Goal: Task Accomplishment & Management: Manage account settings

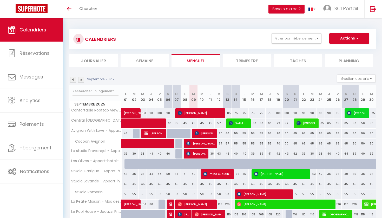
select select
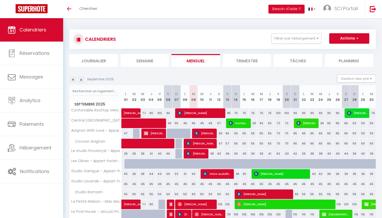
scroll to position [84, 0]
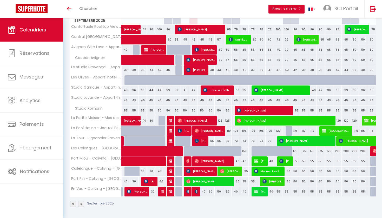
click at [196, 190] on img at bounding box center [197, 192] width 4 height 4
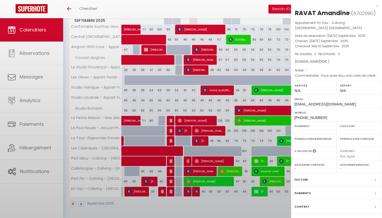
select select "OK"
select select "KO"
select select "0"
select select "1"
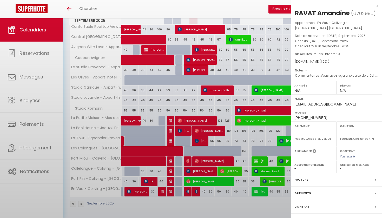
select select
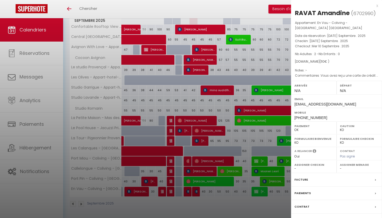
click at [377, 5] on div "x" at bounding box center [334, 6] width 87 height 6
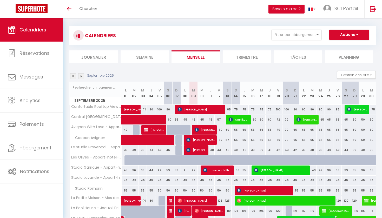
scroll to position [1, 0]
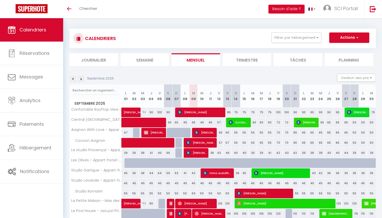
click at [358, 36] on span "button" at bounding box center [356, 37] width 3 height 5
click at [235, 31] on div "CALENDRIERS Filtrer par hébergement Avignon T2 Central Avignon - Appart Hôtel A…" at bounding box center [222, 39] width 307 height 20
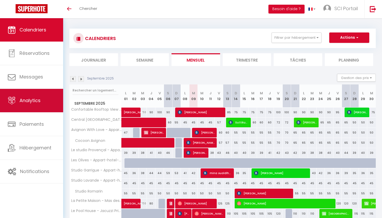
click at [33, 97] on link "Analytics" at bounding box center [31, 100] width 63 height 23
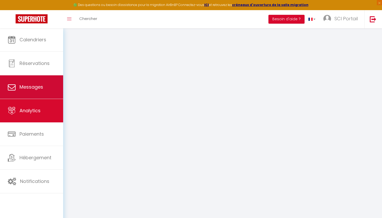
select select "2025"
select select "9"
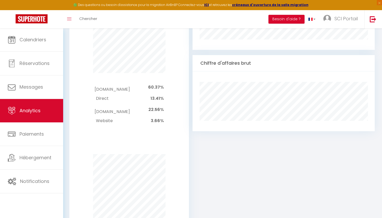
scroll to position [328, 0]
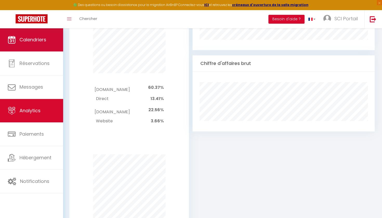
click at [32, 38] on span "Calendriers" at bounding box center [33, 39] width 27 height 7
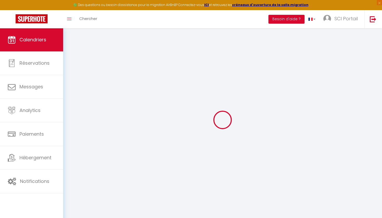
select select
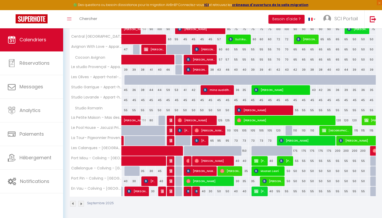
scroll to position [94, 0]
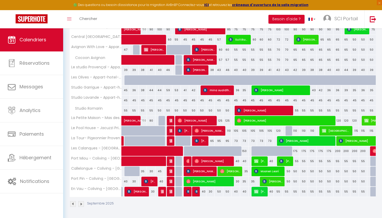
click at [197, 191] on img at bounding box center [197, 192] width 4 height 4
select select "OK"
select select "KO"
select select "0"
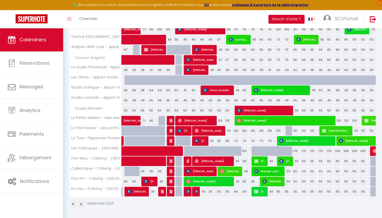
select select "1"
select select
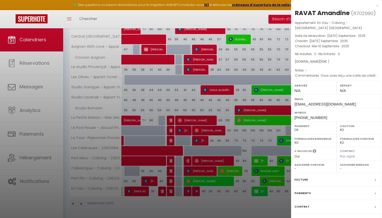
scroll to position [93, 0]
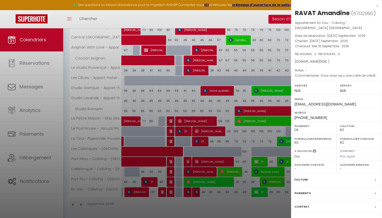
click at [302, 191] on label "Paiements" at bounding box center [303, 193] width 16 height 5
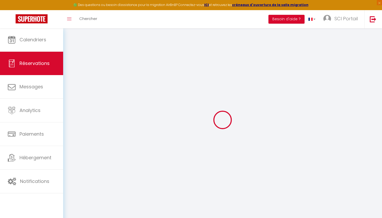
select select
checkbox input "false"
type textarea "Vous avez reçu une carte de crédit virtuelle pour cette réservation.Vous pourre…"
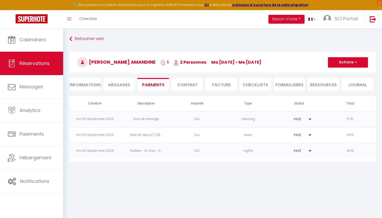
click at [81, 82] on li "Informations" at bounding box center [84, 84] width 31 height 13
select select
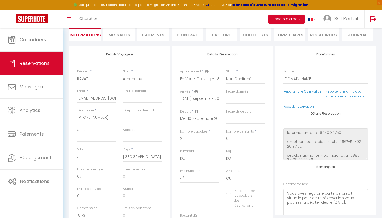
scroll to position [54, 0]
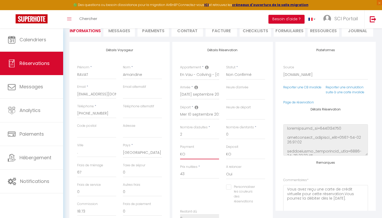
select select "12"
select select
checkbox input "false"
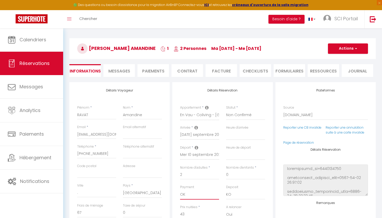
scroll to position [3, 0]
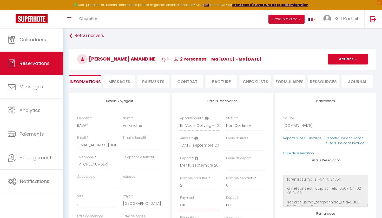
click at [357, 56] on button "Actions" at bounding box center [348, 59] width 40 height 10
click at [338, 69] on link "Enregistrer" at bounding box center [343, 70] width 41 height 7
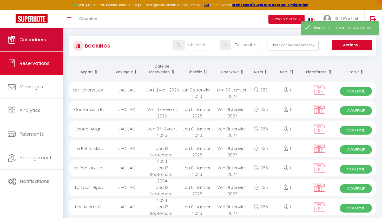
click at [29, 39] on span "Calendriers" at bounding box center [33, 39] width 27 height 7
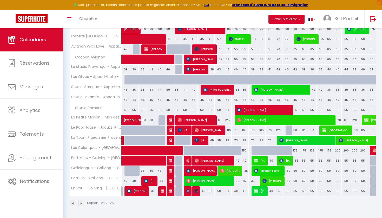
scroll to position [94, 0]
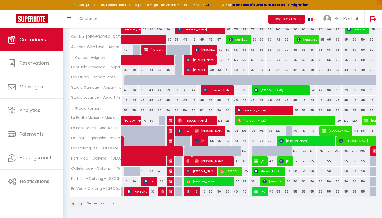
click at [196, 191] on img at bounding box center [197, 192] width 4 height 4
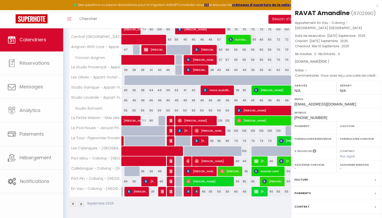
select select "OK"
select select "KO"
select select "0"
select select "1"
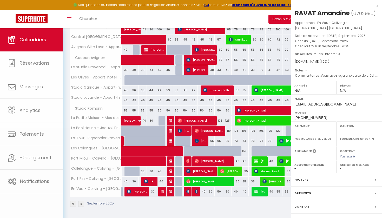
select select
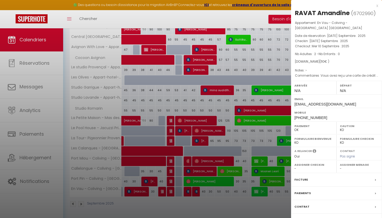
click at [303, 215] on div "Messages" at bounding box center [336, 221] width 91 height 14
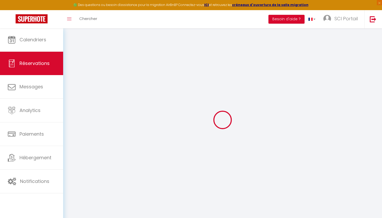
select select
checkbox input "false"
type textarea "Vous avez reçu une carte de crédit virtuelle pour cette réservation.Vous pourre…"
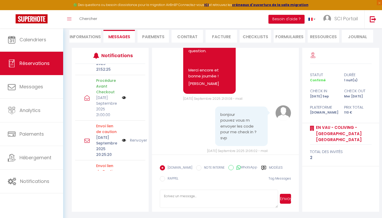
scroll to position [80, 0]
click at [136, 139] on link "Renvoyer" at bounding box center [138, 140] width 17 height 6
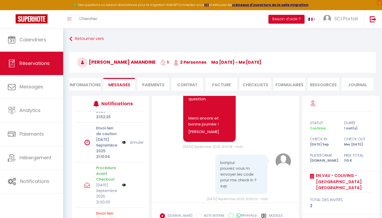
scroll to position [0, 0]
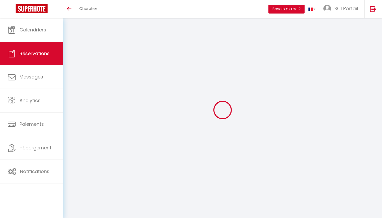
select select
checkbox input "false"
select select
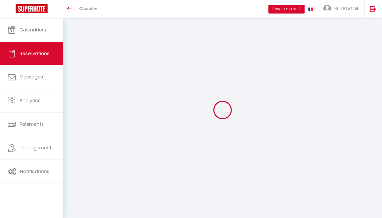
checkbox input "false"
type textarea "Vous avez reçu une carte de crédit virtuelle pour cette réservation.Vous pourre…"
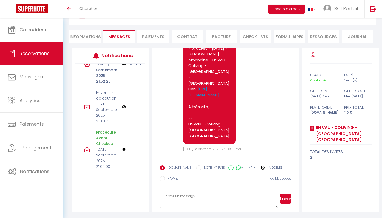
scroll to position [986, 0]
click at [82, 35] on li "Informations" at bounding box center [84, 36] width 31 height 13
select select
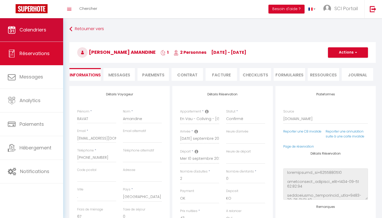
click at [36, 30] on span "Calendriers" at bounding box center [33, 30] width 27 height 7
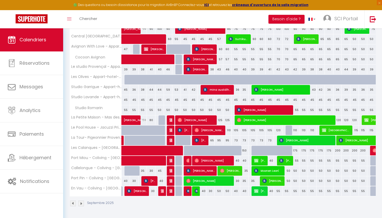
scroll to position [94, 0]
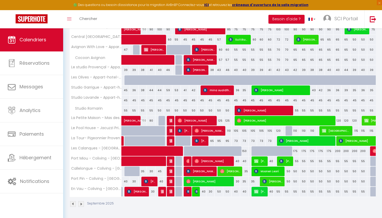
click at [197, 139] on img at bounding box center [197, 141] width 4 height 4
select select "OK"
select select "KO"
select select "1"
select select "0"
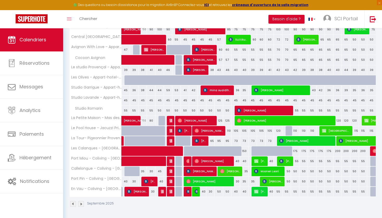
select select "1"
select select
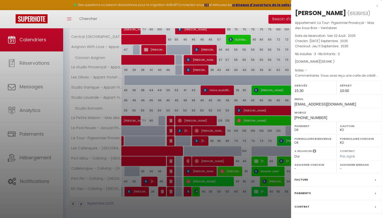
click at [378, 4] on div "x" at bounding box center [334, 6] width 87 height 6
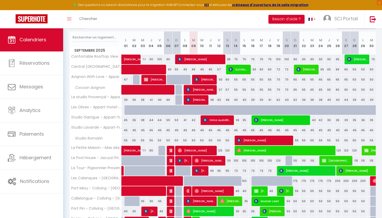
scroll to position [58, 0]
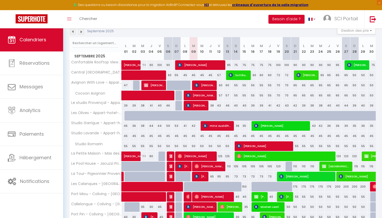
click at [200, 82] on span "[PERSON_NAME]" at bounding box center [205, 85] width 20 height 10
select select "OK"
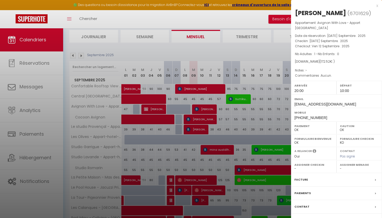
scroll to position [27, 0]
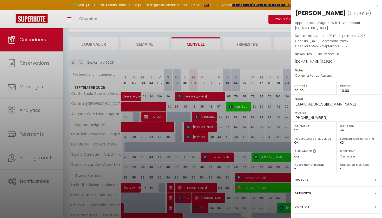
click at [377, 5] on div "x" at bounding box center [334, 6] width 87 height 6
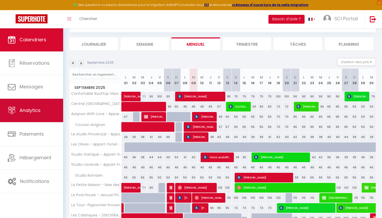
click at [34, 110] on span "Analytics" at bounding box center [30, 110] width 21 height 7
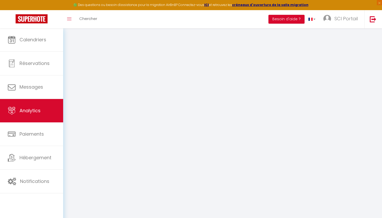
select select "2025"
select select "9"
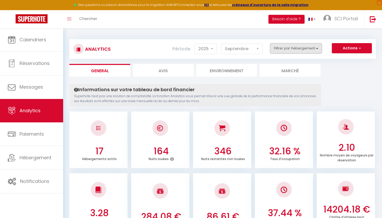
click at [317, 47] on button "Filtrer par hébergement" at bounding box center [296, 48] width 52 height 10
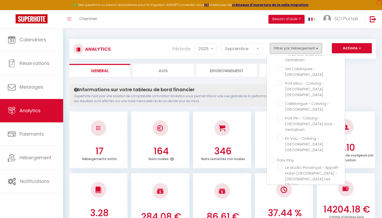
scroll to position [104, 0]
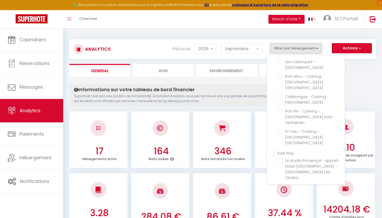
click at [273, 150] on Play "Fare Play" at bounding box center [307, 152] width 75 height 5
checkbox Play "true"
checkbox Avignon "false"
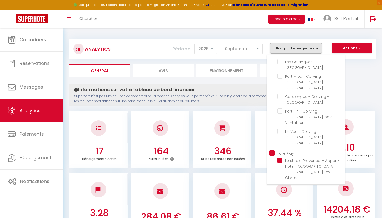
checkbox Ventabren "false"
checkbox Sous-Bois "false"
checkbox Ventabren "false"
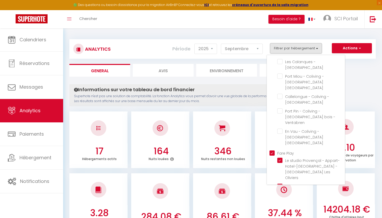
checkbox Ventabren "false"
checkbox Oliviers "true"
checkbox oliviers "true"
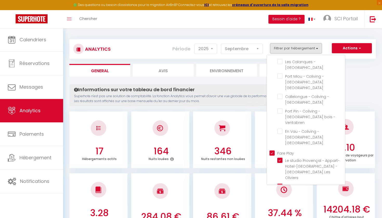
checkbox oliviers "true"
checkbox Romarin "true"
checkbox Ventabren "false"
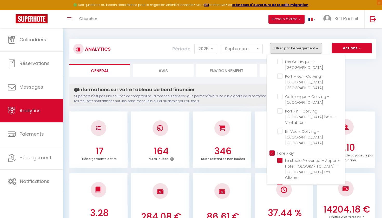
checkbox Ventabren "false"
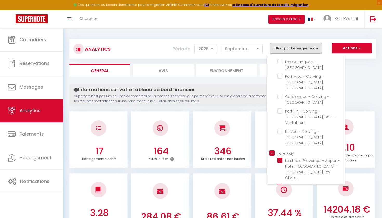
checkbox Avignon "false"
checkbox Sous-Bois "false"
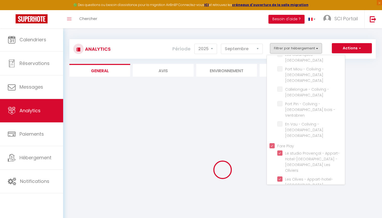
checkbox Avignon "false"
checkbox Ventabren "false"
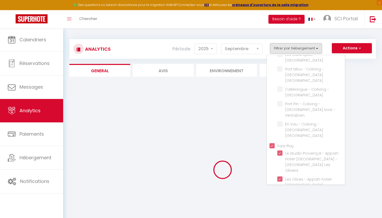
checkbox Ventabren "false"
checkbox Sous-Bois "false"
checkbox Ventabren "false"
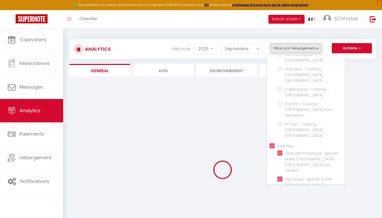
checkbox Ventabren "false"
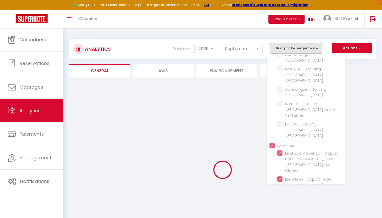
checkbox Ventabren "false"
checkbox Avignon "false"
checkbox Sous-Bois "false"
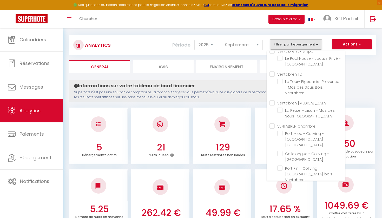
scroll to position [4, 0]
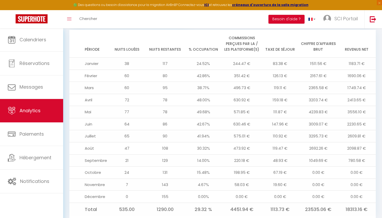
scroll to position [537, 0]
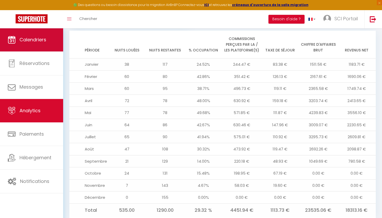
click at [27, 36] on link "Calendriers" at bounding box center [31, 39] width 63 height 23
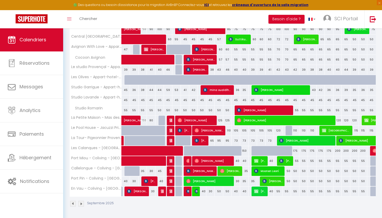
scroll to position [94, 0]
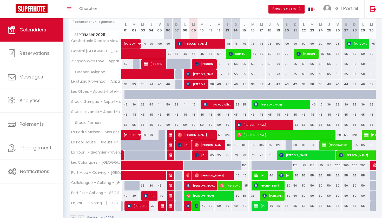
scroll to position [73, 0]
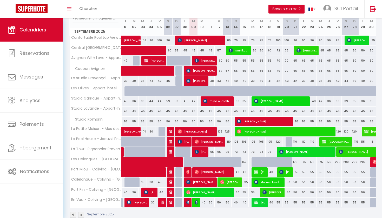
click at [200, 150] on span "[PERSON_NAME]" at bounding box center [200, 152] width 11 height 10
select select "OK"
select select "KO"
select select "1"
select select "0"
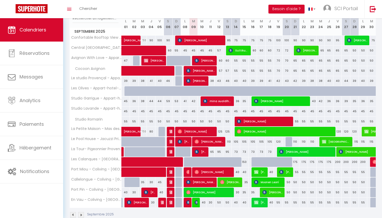
select select "1"
select select
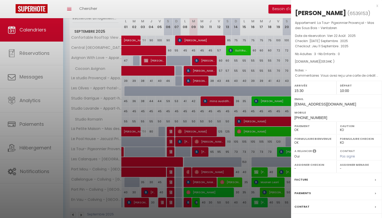
select select "OK"
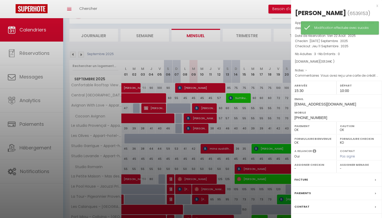
scroll to position [23, 0]
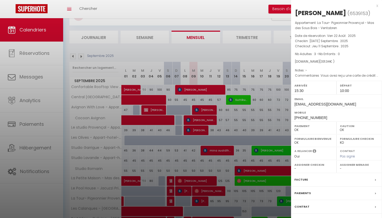
click at [376, 5] on div "x" at bounding box center [334, 6] width 87 height 6
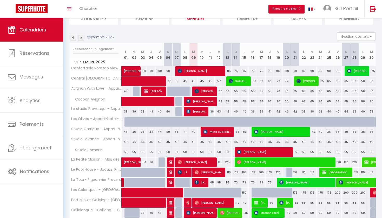
scroll to position [43, 0]
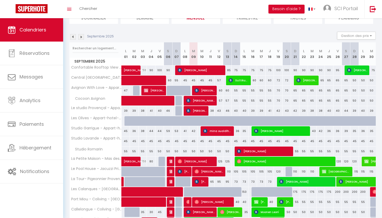
click at [202, 179] on span "[PERSON_NAME]" at bounding box center [200, 182] width 11 height 10
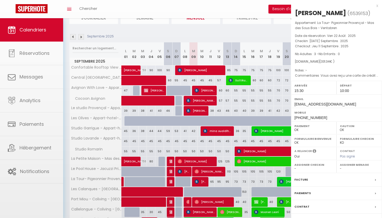
click at [202, 179] on div at bounding box center [191, 109] width 382 height 218
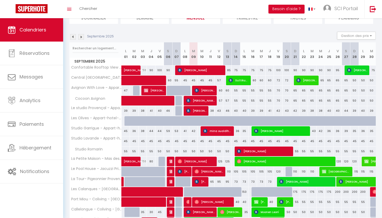
click at [202, 179] on span "[PERSON_NAME]" at bounding box center [200, 182] width 11 height 10
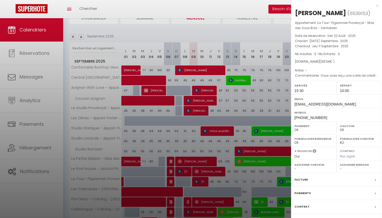
click at [378, 4] on div "x" at bounding box center [334, 6] width 87 height 6
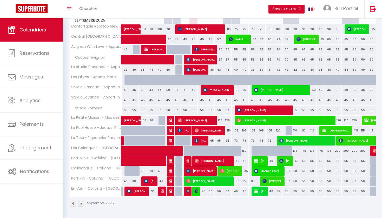
scroll to position [84, 0]
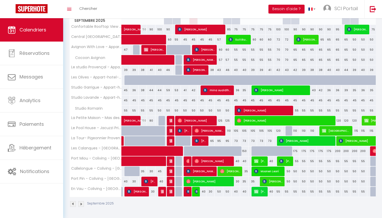
drag, startPoint x: 229, startPoint y: 145, endPoint x: 323, endPoint y: 90, distance: 108.5
click at [244, 132] on tbody "Confortable Rooftop View - Appart Hôtel Avignon Vincenzo Bisogno 90 90 100 90 8…" at bounding box center [223, 110] width 307 height 173
click at [347, 7] on span "SCI Portail" at bounding box center [346, 8] width 23 height 7
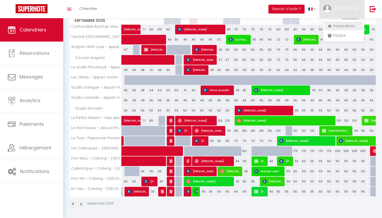
click at [342, 25] on link "Paramètres" at bounding box center [344, 26] width 39 height 9
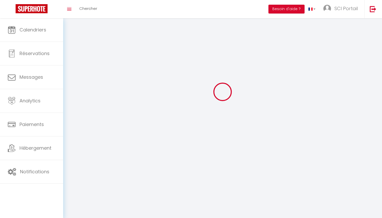
scroll to position [17, 0]
select select
type input "SCI Portail"
type input "Magnanen"
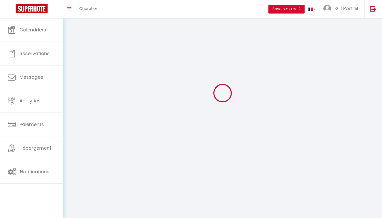
type input "0638117262"
type input "[STREET_ADDRESS]"
type input "75008"
type input "[GEOGRAPHIC_DATA]"
type input "Wz2OSAZTNZQZgstefWSsgms8i"
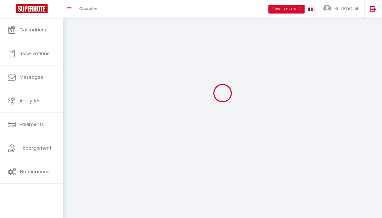
type input "GKZiE82U6ObuXza9BbfbKhJBY"
select select "28"
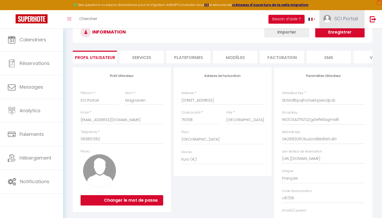
type input "Wz2OSAZTNZQZgstefWSsgms8i"
type input "GKZiE82U6ObuXza9BbfbKhJBY"
type input "[URL][DOMAIN_NAME]"
select select "fr"
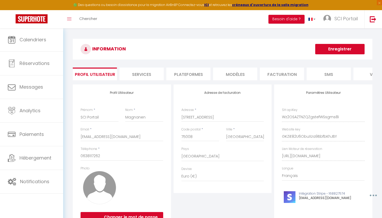
scroll to position [0, 0]
click at [141, 73] on li "Services" at bounding box center [142, 74] width 44 height 13
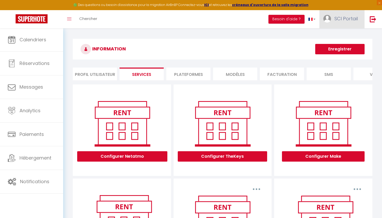
click at [348, 16] on span "SCI Portail" at bounding box center [346, 18] width 23 height 7
click at [343, 34] on link "Paramètres" at bounding box center [344, 36] width 39 height 9
click at [339, 34] on link "Paramètres" at bounding box center [344, 36] width 39 height 9
click at [342, 34] on link "Paramètres" at bounding box center [344, 36] width 39 height 9
click at [336, 34] on link "Paramètres" at bounding box center [344, 36] width 39 height 9
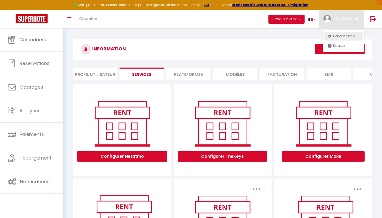
click at [342, 34] on link "Paramètres" at bounding box center [344, 36] width 39 height 9
click at [91, 72] on li "Profil Utilisateur" at bounding box center [95, 74] width 44 height 13
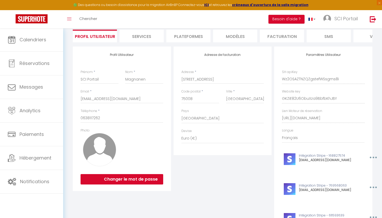
scroll to position [38, 0]
click at [280, 78] on div "Paramètres Utilisateur SH apiKey Wz2OSAZTNZQZgstefWSsgms8i Website key GKZiE82U…" at bounding box center [324, 152] width 98 height 212
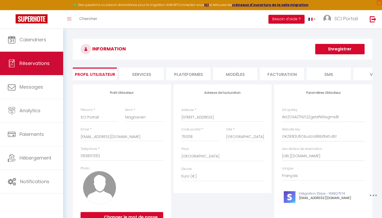
scroll to position [0, 0]
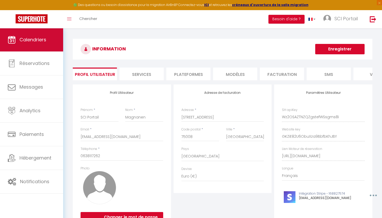
click at [28, 38] on span "Calendriers" at bounding box center [33, 39] width 27 height 7
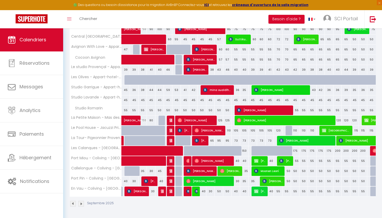
scroll to position [94, 0]
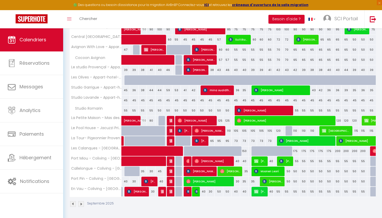
click at [196, 190] on img at bounding box center [197, 192] width 4 height 4
select select "OK"
select select "KO"
select select "0"
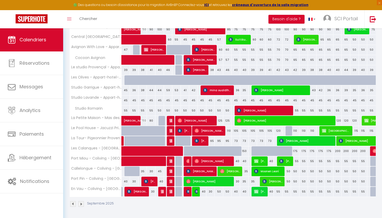
select select "1"
select select
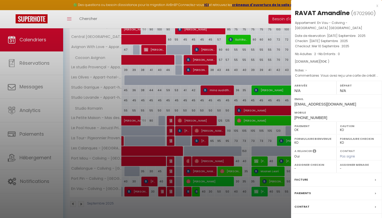
click at [377, 5] on div "x" at bounding box center [334, 6] width 87 height 6
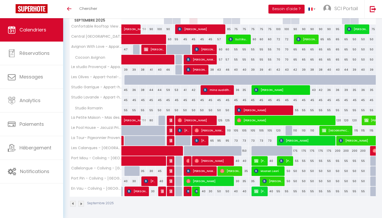
scroll to position [84, 0]
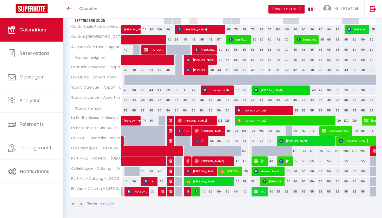
click at [264, 108] on span "[PERSON_NAME]" at bounding box center [264, 111] width 54 height 10
select select "OK"
select select "KO"
select select "0"
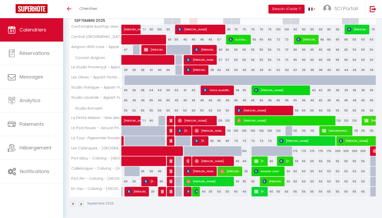
select select "1"
select select
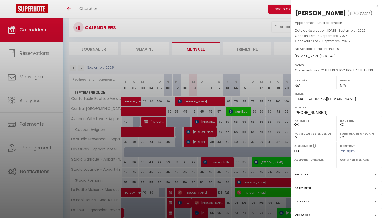
scroll to position [11, 0]
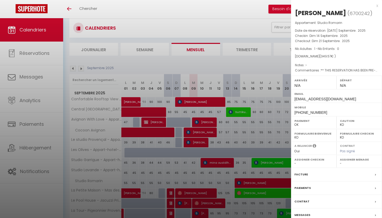
click at [376, 4] on div "x" at bounding box center [334, 6] width 87 height 6
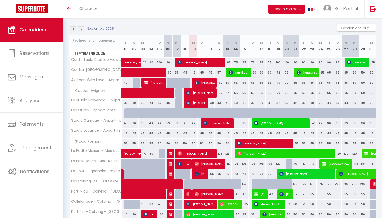
scroll to position [51, 0]
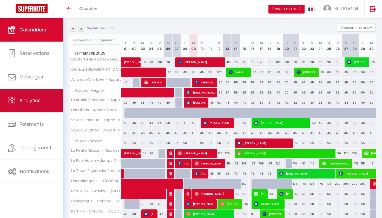
click at [29, 97] on link "Analytics" at bounding box center [31, 100] width 63 height 23
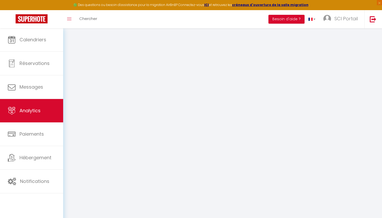
select select "2025"
select select "9"
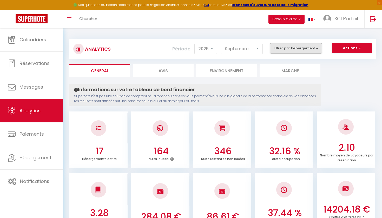
click at [317, 47] on button "Filtrer par hébergement" at bounding box center [296, 48] width 52 height 10
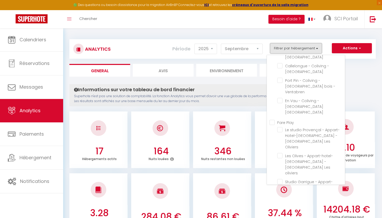
scroll to position [152, 0]
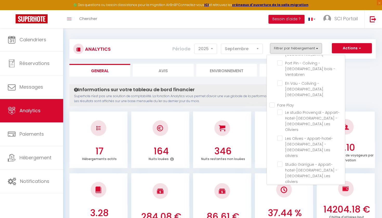
click at [273, 102] on Play "Fare Play" at bounding box center [307, 104] width 75 height 5
checkbox Play "true"
checkbox Avignon "false"
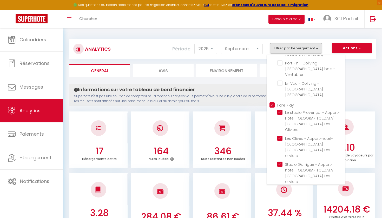
checkbox Ventabren "false"
checkbox Sous-Bois "false"
checkbox Ventabren "false"
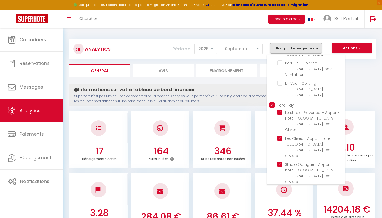
checkbox Ventabren "false"
checkbox Oliviers "true"
checkbox oliviers "true"
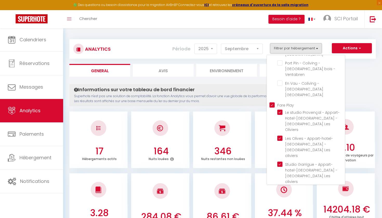
checkbox oliviers "true"
checkbox Romarin "true"
checkbox Ventabren "false"
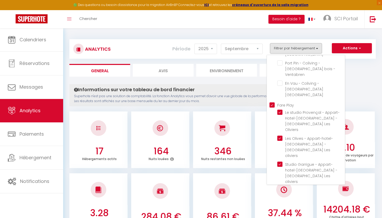
checkbox Ventabren "false"
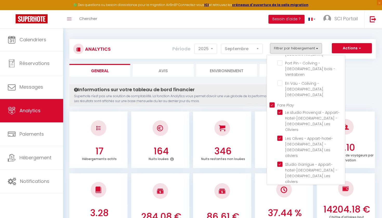
checkbox Avignon "false"
checkbox Sous-Bois "false"
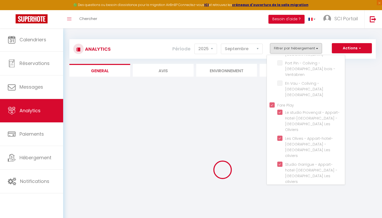
checkbox Avignon "false"
checkbox Ventabren "false"
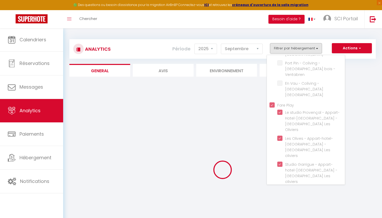
checkbox Ventabren "false"
checkbox Sous-Bois "false"
checkbox Ventabren "false"
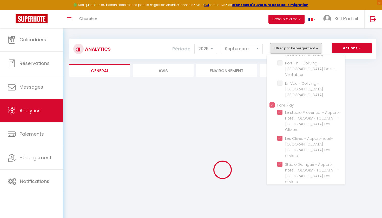
checkbox Ventabren "false"
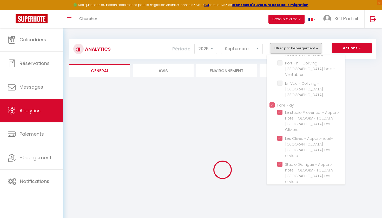
checkbox Ventabren "false"
checkbox Avignon "false"
checkbox Sous-Bois "false"
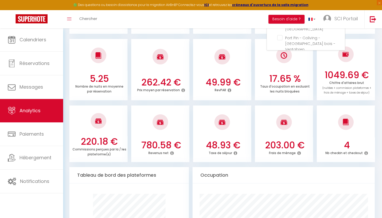
scroll to position [146, 0]
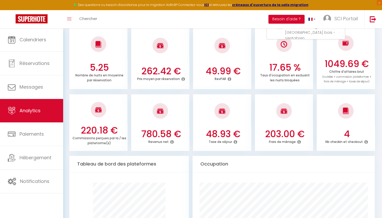
click at [286, 160] on div "Occupation" at bounding box center [284, 164] width 183 height 16
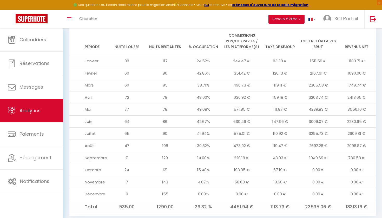
scroll to position [540, 0]
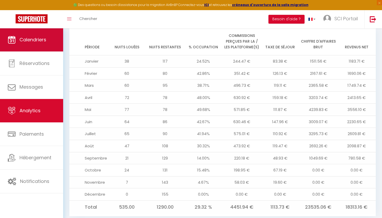
click at [27, 35] on link "Calendriers" at bounding box center [31, 39] width 63 height 23
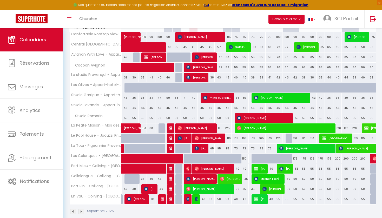
scroll to position [87, 0]
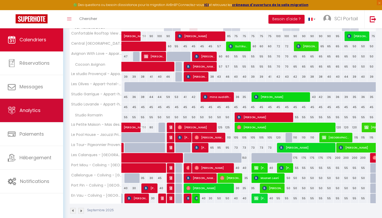
click at [34, 108] on span "Analytics" at bounding box center [30, 110] width 21 height 7
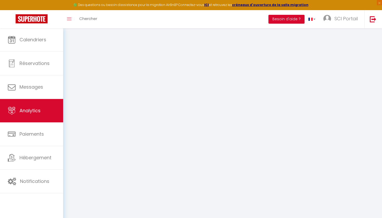
select select "2025"
select select "9"
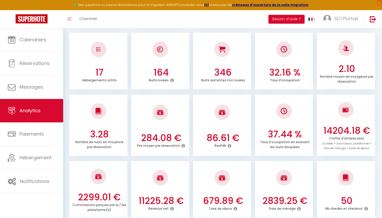
scroll to position [55, 0]
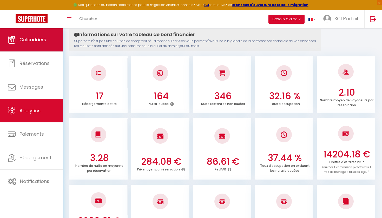
click at [29, 35] on link "Calendriers" at bounding box center [31, 39] width 63 height 23
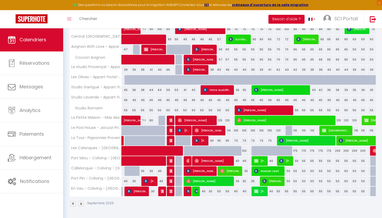
scroll to position [94, 0]
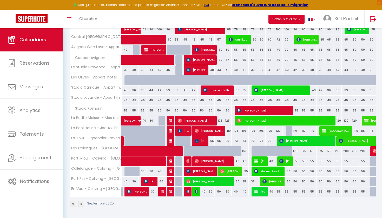
click at [196, 191] on img at bounding box center [197, 192] width 4 height 4
select select "OK"
select select "KO"
select select "0"
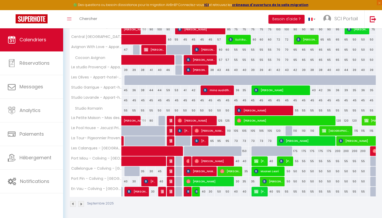
select select "1"
select select
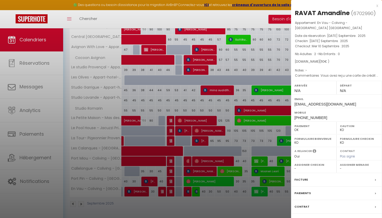
click at [311, 216] on div "Messages" at bounding box center [336, 221] width 91 height 14
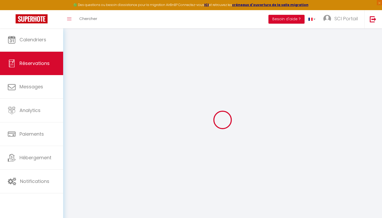
select select
checkbox input "false"
type textarea "Vous avez reçu une carte de crédit virtuelle pour cette réservation.Vous pourre…"
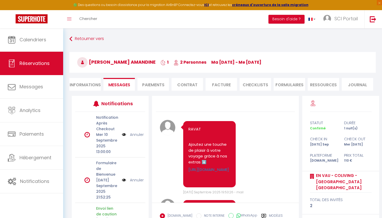
scroll to position [986, 0]
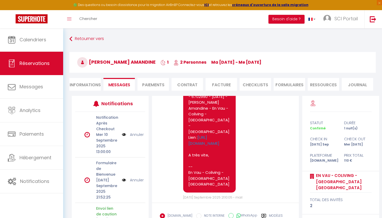
click at [81, 83] on li "Informations" at bounding box center [84, 84] width 31 height 13
select select
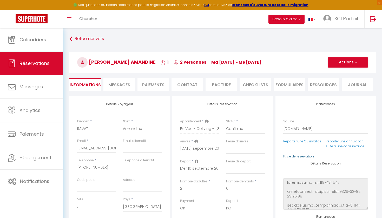
click at [299, 155] on link "Page de réservation" at bounding box center [299, 156] width 31 height 4
select select
checkbox input "false"
click at [350, 18] on span "SCI Portail" at bounding box center [346, 18] width 23 height 7
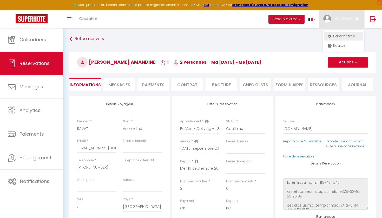
click at [342, 35] on link "Paramètres" at bounding box center [344, 36] width 39 height 9
select select "28"
select select "fr"
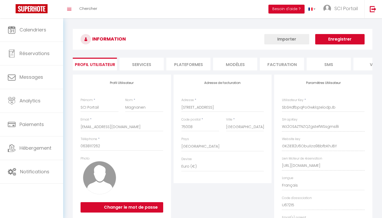
type input "Wz2OSAZTNZQZgstefWSsgms8i"
type input "GKZiE82U6ObuXza9BbfbKhJBY"
type input "https://app.superhote.com/#/get-available-rentals/GKZiE82U6ObuXza9BbfbKhJBY"
select select "fr"
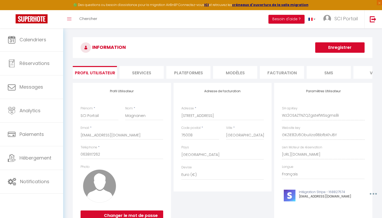
scroll to position [2, 0]
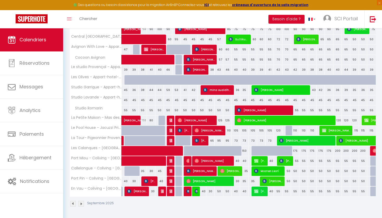
scroll to position [94, 0]
